Goal: Transaction & Acquisition: Purchase product/service

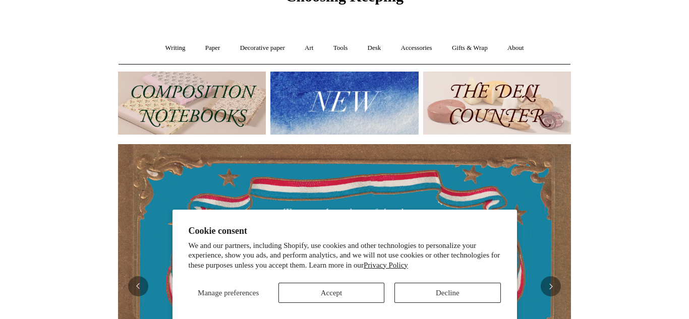
scroll to position [50, 0]
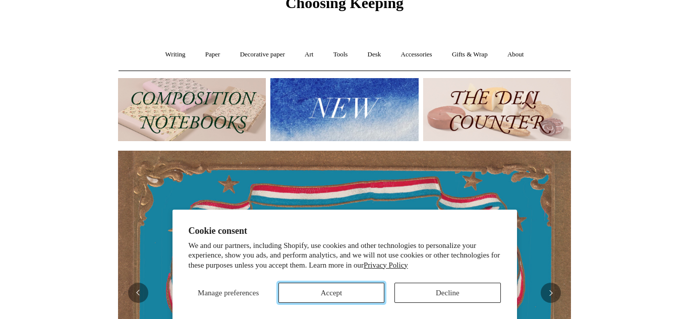
click at [329, 283] on button "Accept" at bounding box center [332, 293] width 106 height 20
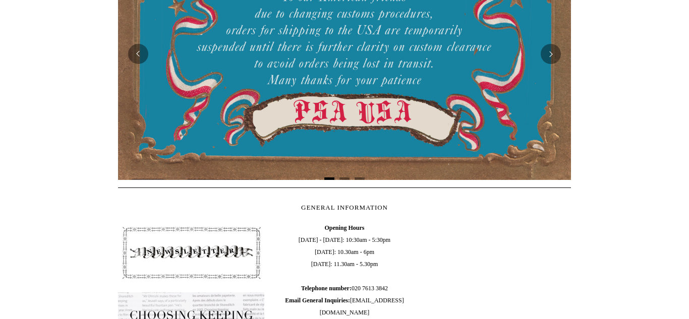
scroll to position [0, 0]
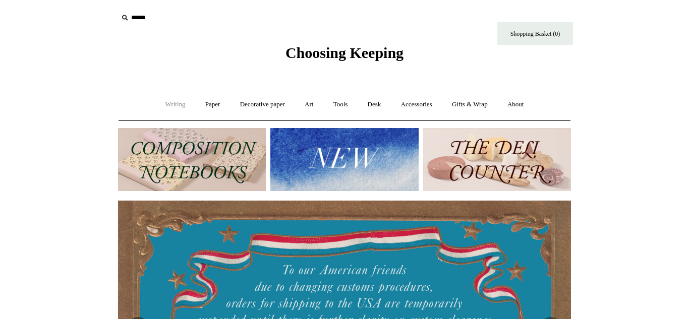
click at [180, 101] on link "Writing +" at bounding box center [175, 104] width 38 height 27
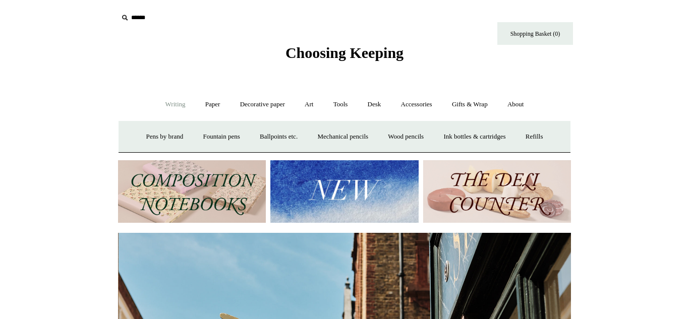
scroll to position [0, 453]
click at [208, 109] on link "Paper +" at bounding box center [212, 104] width 33 height 27
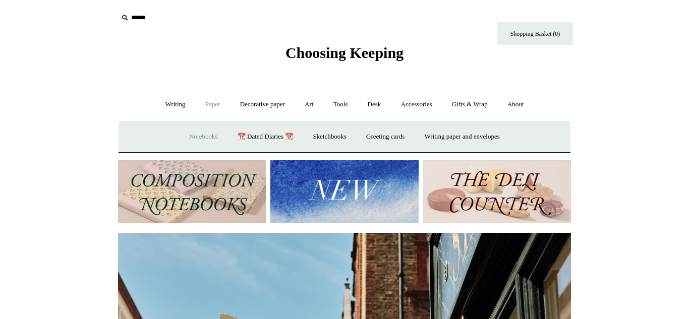
click at [197, 135] on link "Notebooks +" at bounding box center [203, 137] width 46 height 27
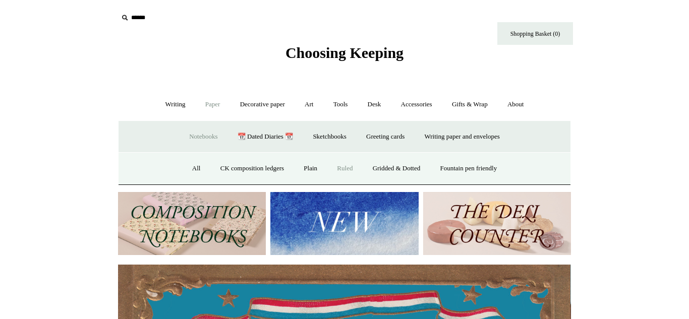
scroll to position [0, 0]
click at [334, 167] on link "Ruled" at bounding box center [345, 168] width 34 height 27
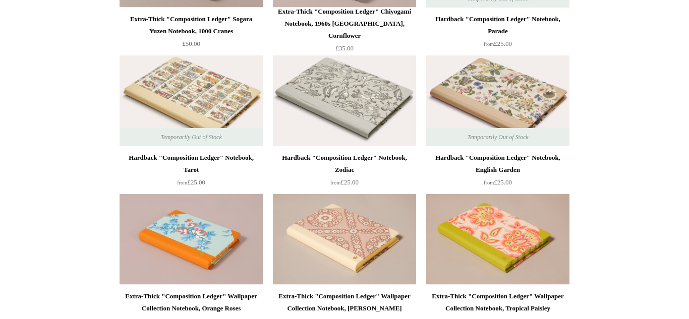
scroll to position [1326, 0]
